Goal: Information Seeking & Learning: Learn about a topic

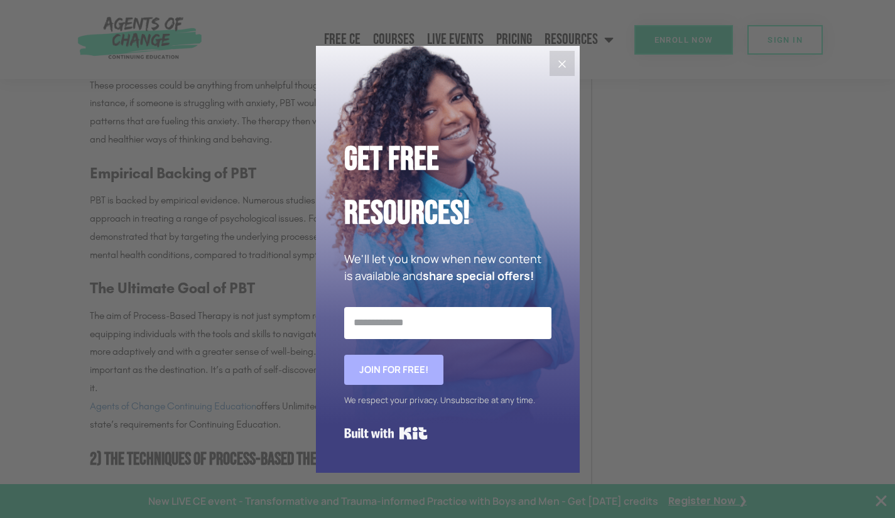
scroll to position [1224, 0]
click at [566, 68] on icon "Close" at bounding box center [561, 64] width 15 height 15
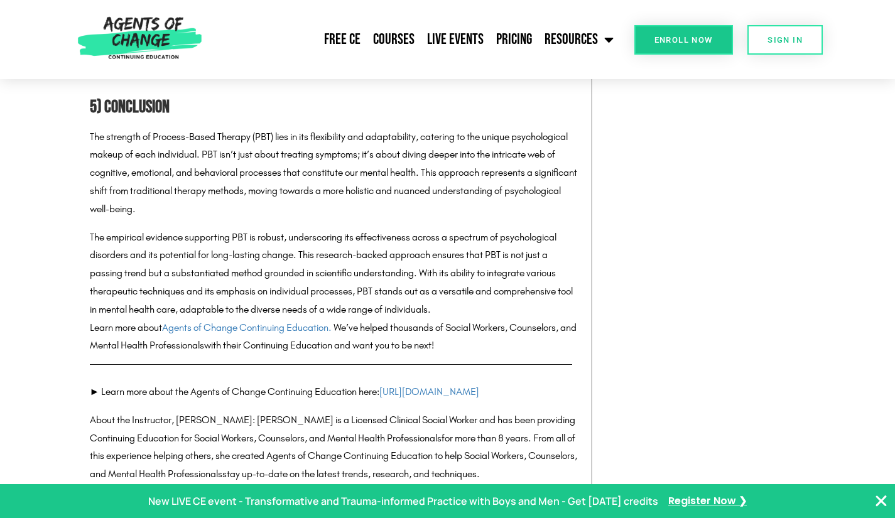
scroll to position [3626, 0]
click at [396, 38] on link "Courses" at bounding box center [394, 39] width 54 height 31
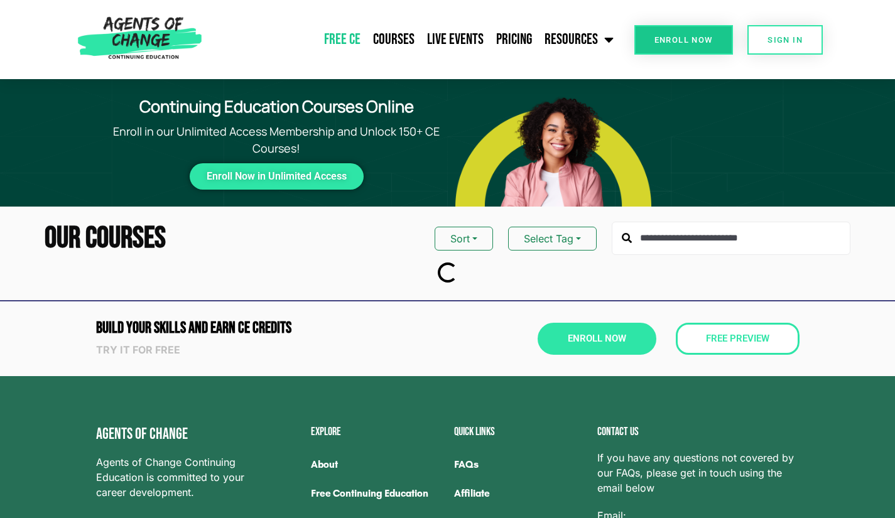
click at [348, 38] on link "Free CE" at bounding box center [342, 39] width 49 height 31
